Goal: Task Accomplishment & Management: Complete application form

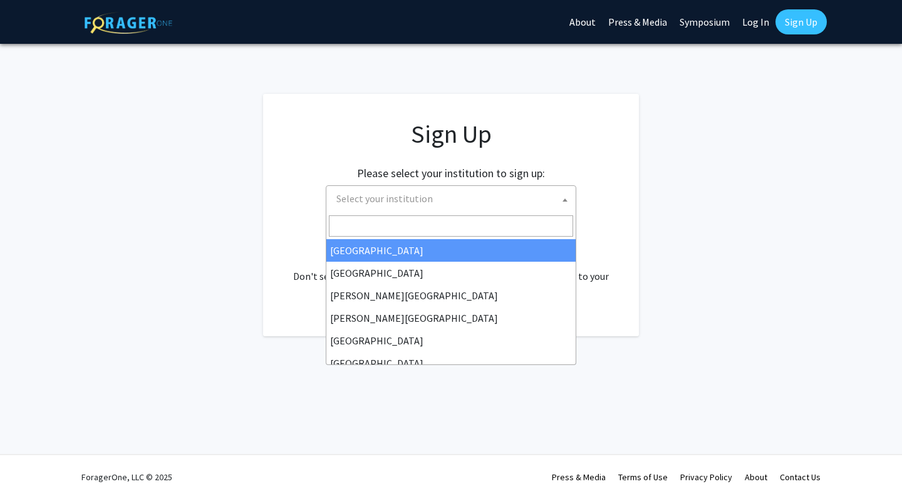
click at [494, 198] on span "Select your institution" at bounding box center [453, 199] width 244 height 26
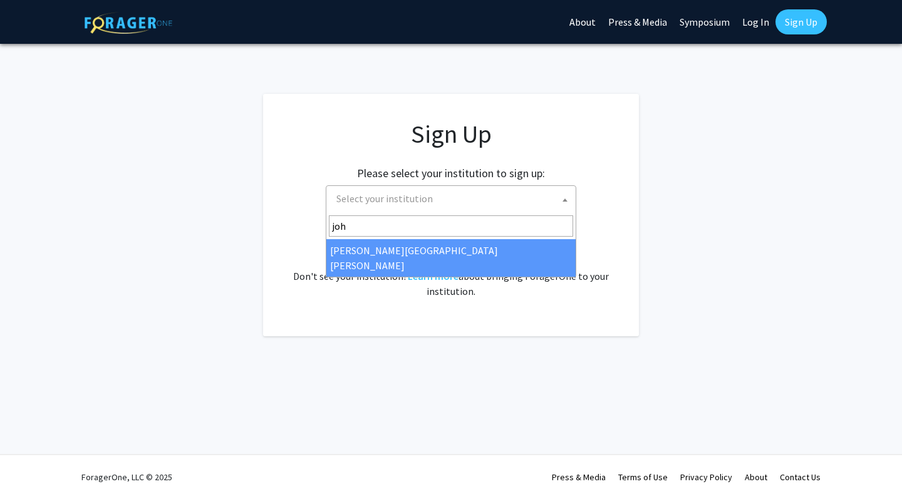
type input "joh"
select select "1"
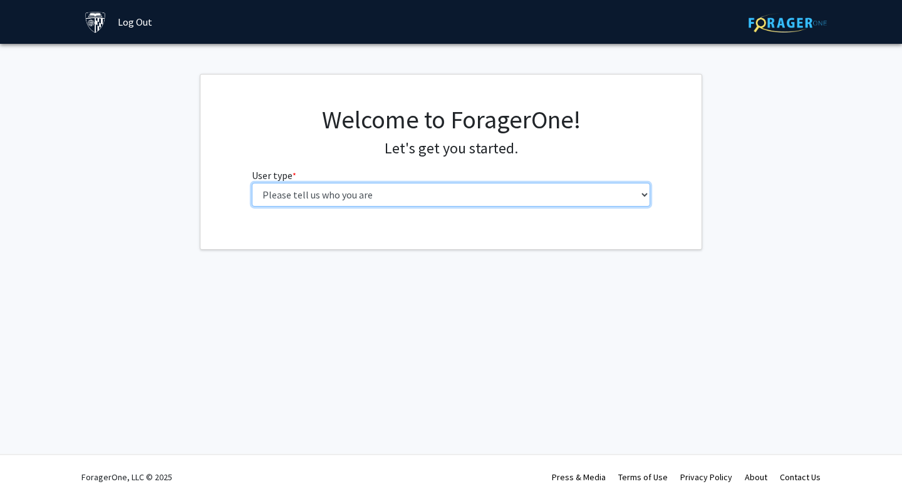
select select "2: masters"
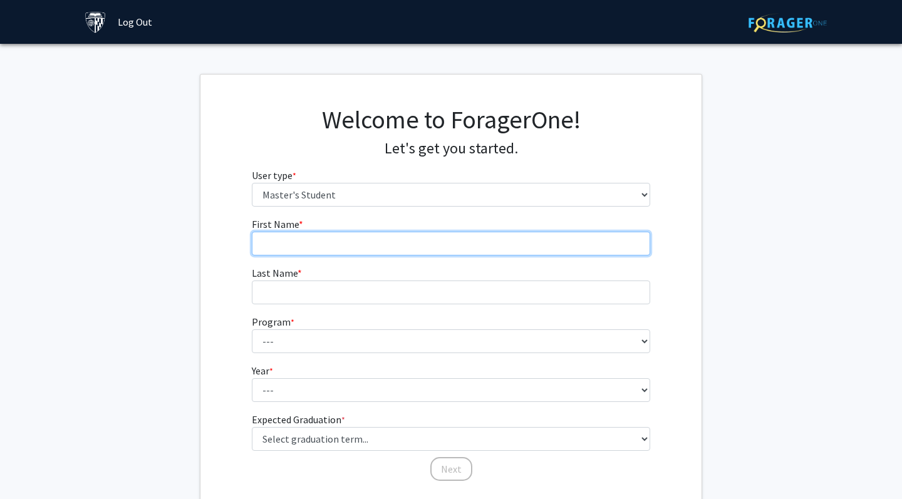
click at [581, 243] on input "First Name * required" at bounding box center [451, 244] width 399 height 24
type input "Diksha"
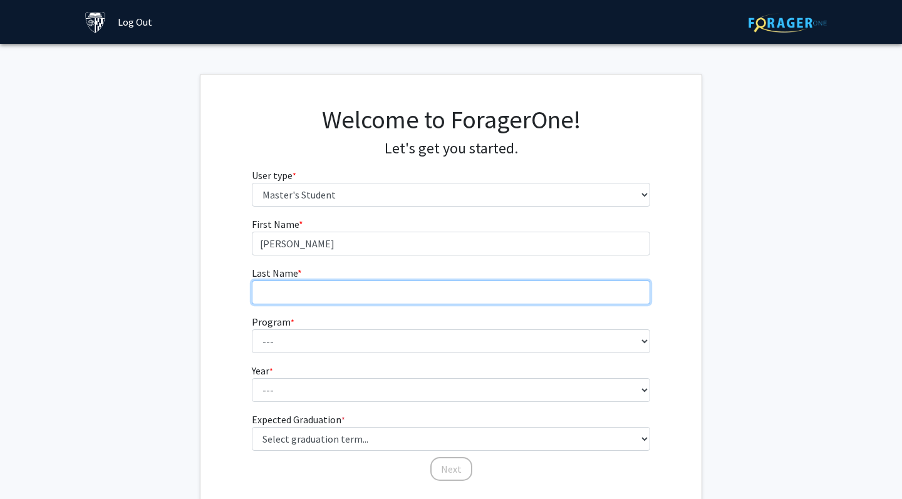
click at [550, 293] on input "Last Name * required" at bounding box center [451, 293] width 399 height 24
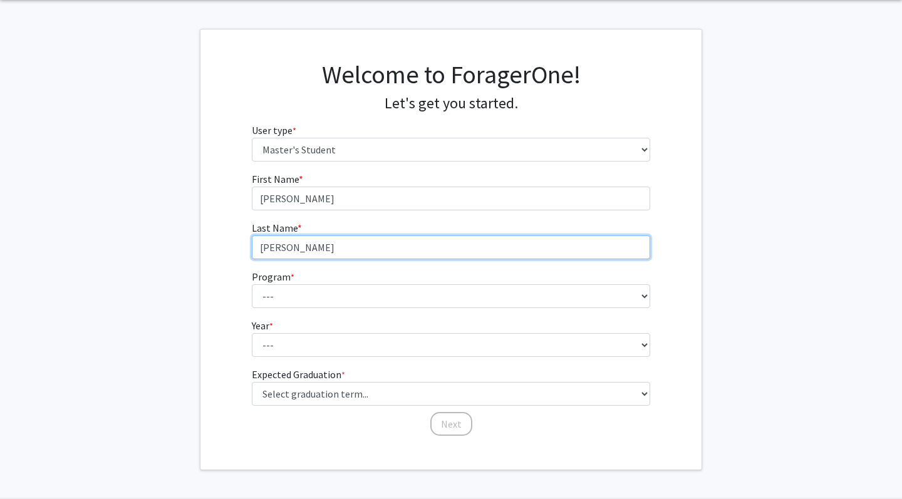
scroll to position [88, 0]
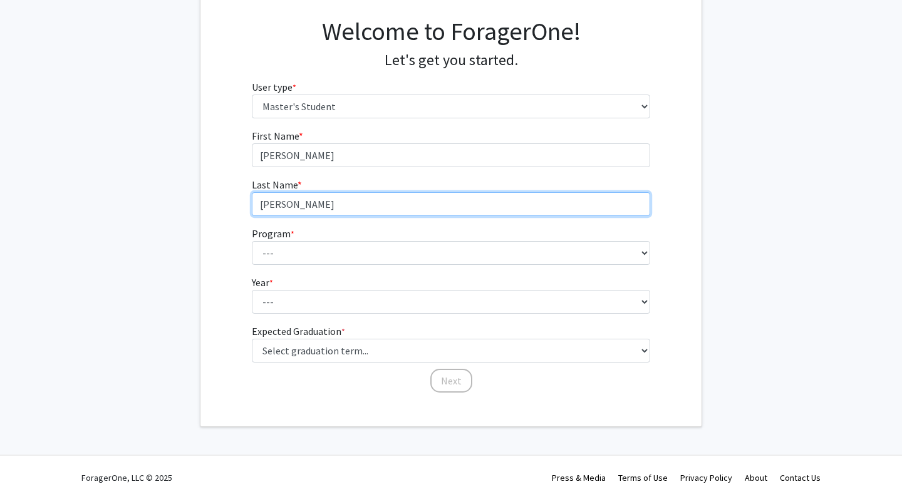
type input "Paudel"
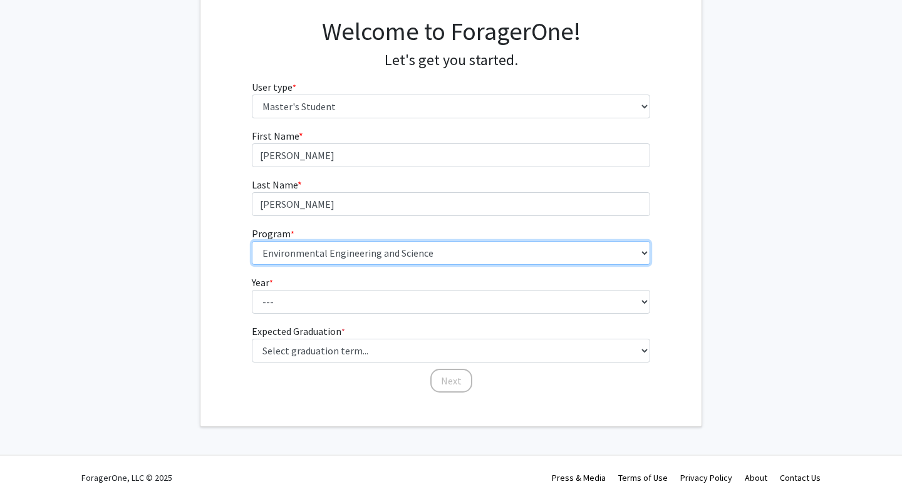
select select "54: 43"
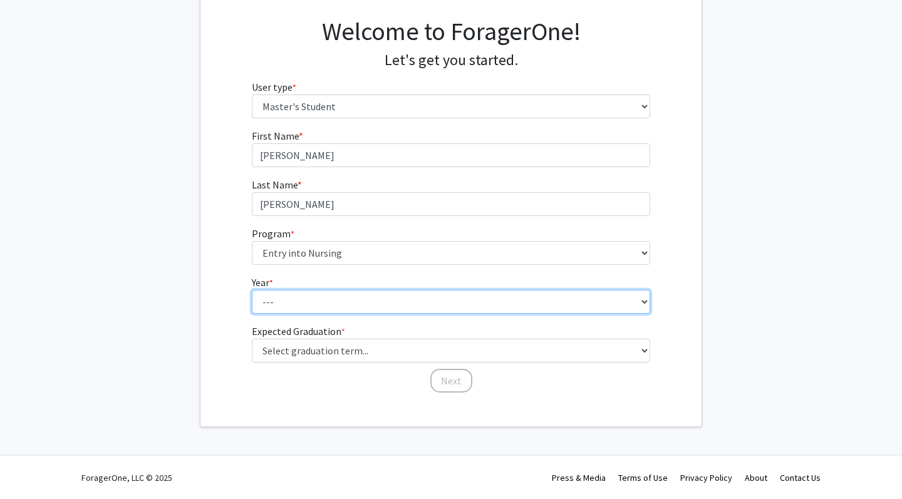
select select "1: first_year"
